Goal: Information Seeking & Learning: Learn about a topic

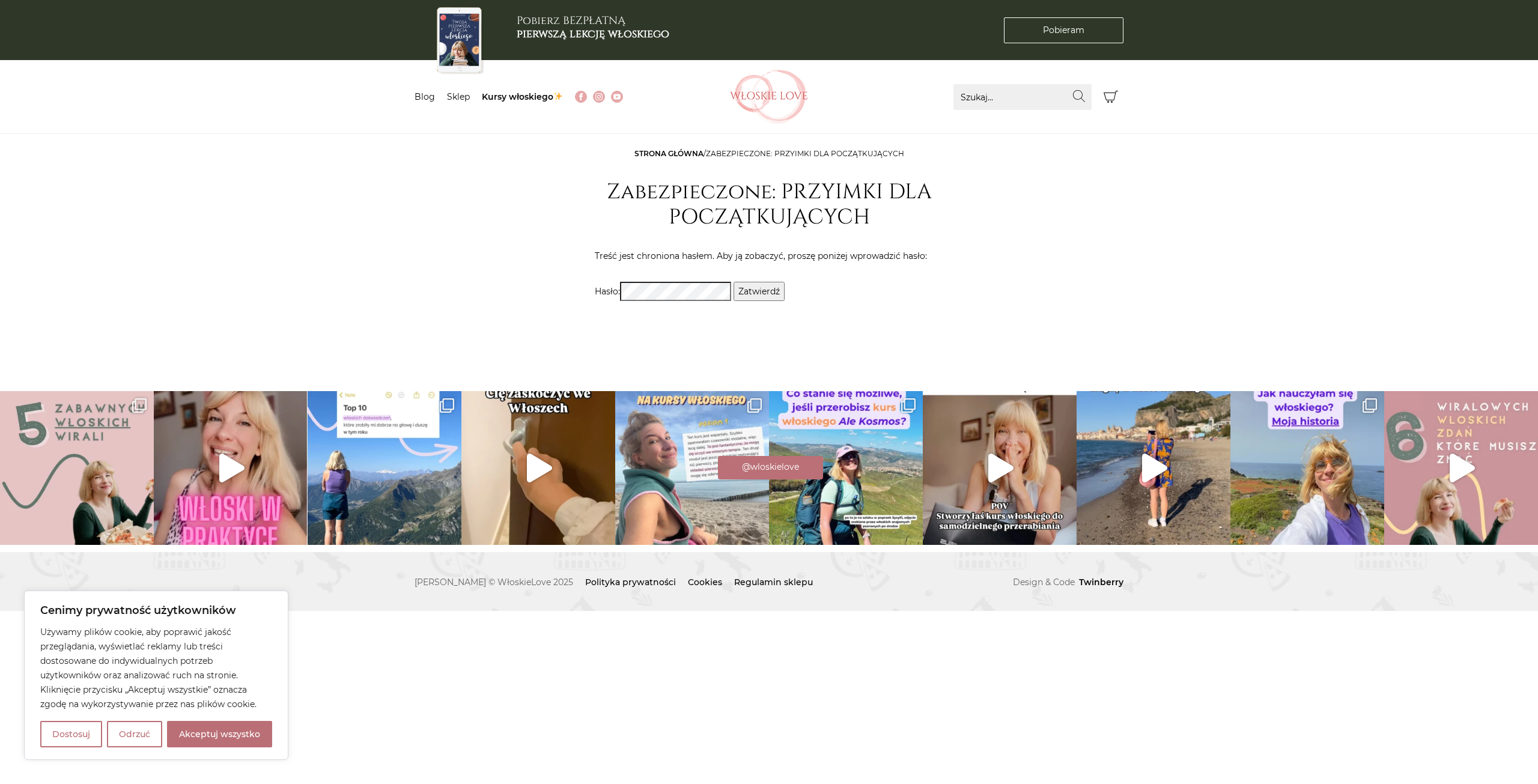
click at [768, 286] on input "Zatwierdź" at bounding box center [759, 291] width 51 height 20
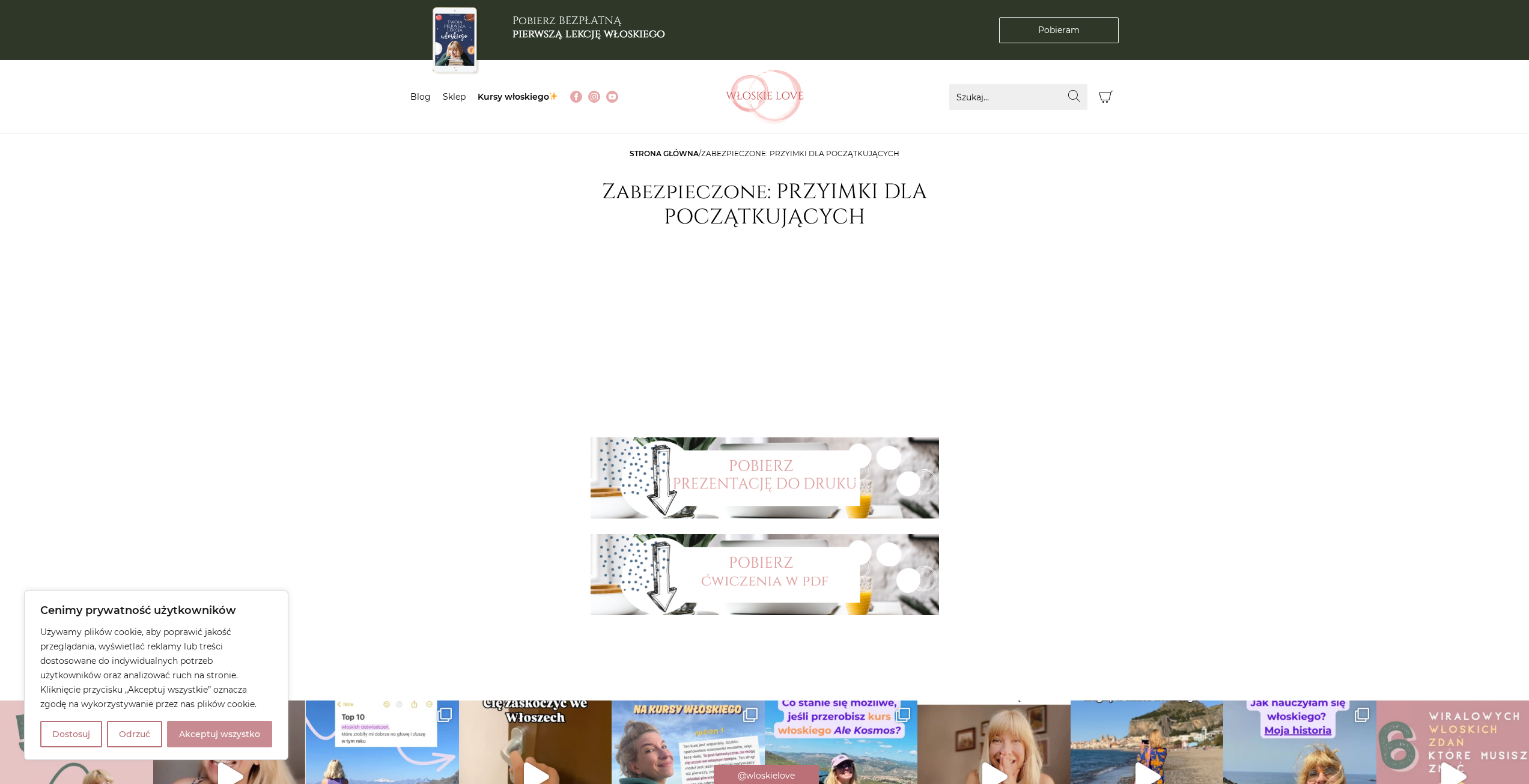
click at [235, 728] on button "Akceptuj wszystko" at bounding box center [219, 734] width 105 height 26
checkbox input "true"
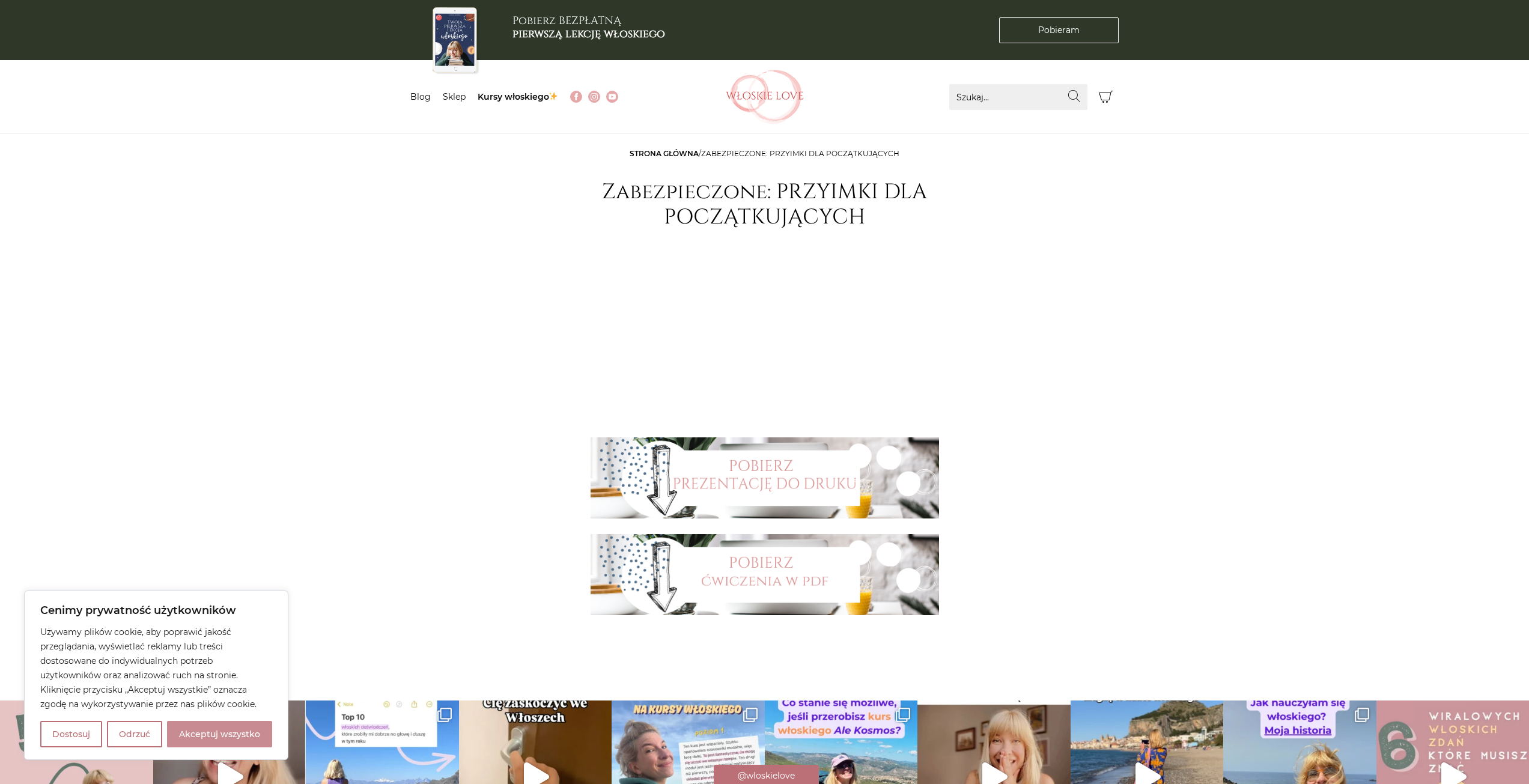
checkbox input "true"
